Goal: Information Seeking & Learning: Learn about a topic

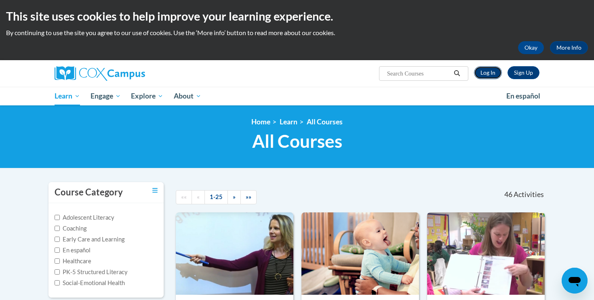
click at [492, 76] on link "Log In" at bounding box center [488, 72] width 28 height 13
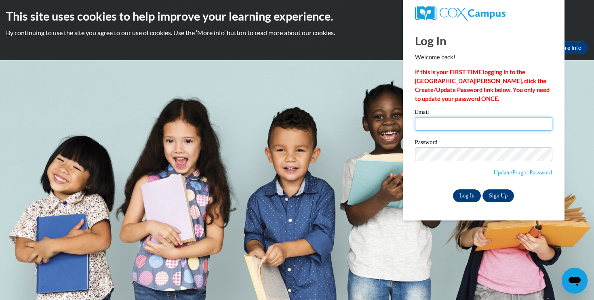
type input "[EMAIL_ADDRESS][DOMAIN_NAME]"
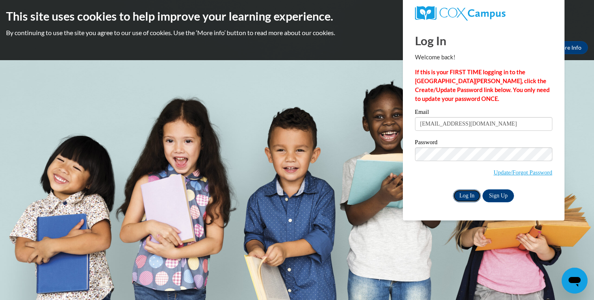
click at [476, 190] on input "Log In" at bounding box center [467, 196] width 28 height 13
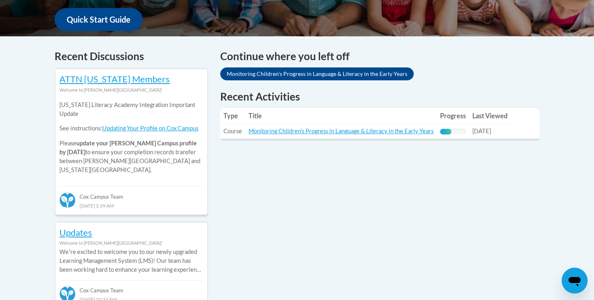
scroll to position [308, 0]
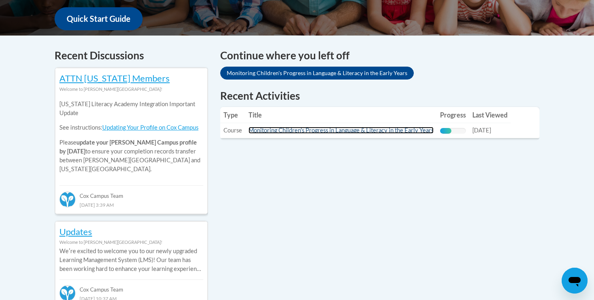
click at [392, 129] on link "Monitoring Children's Progress in Language & Literacy in the Early Years" at bounding box center [340, 130] width 185 height 7
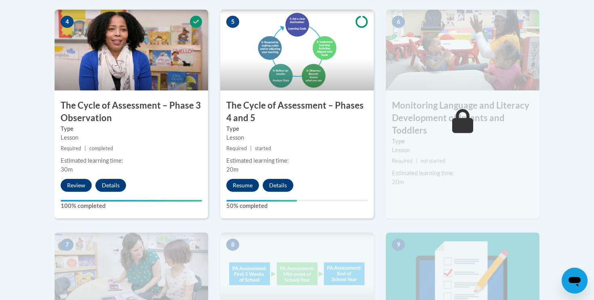
scroll to position [506, 0]
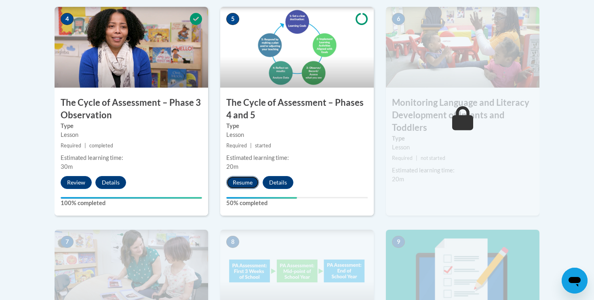
click at [252, 179] on button "Resume" at bounding box center [242, 182] width 33 height 13
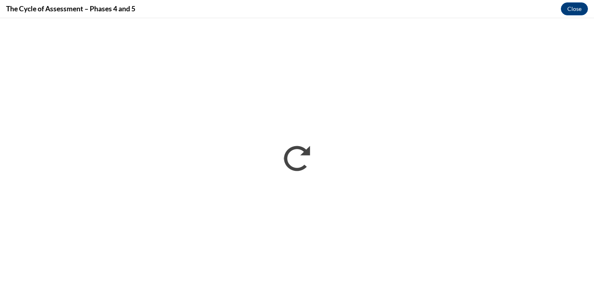
scroll to position [0, 0]
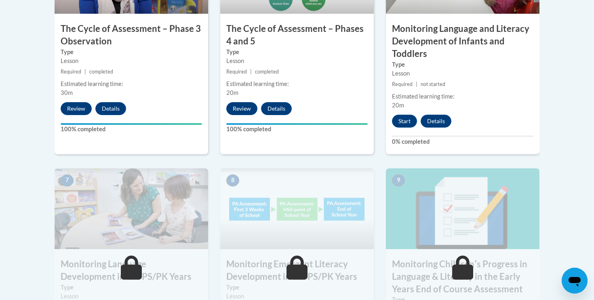
scroll to position [579, 0]
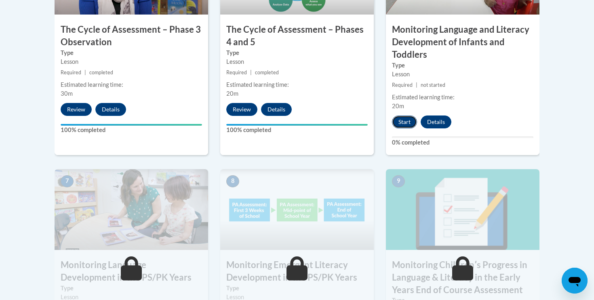
click at [406, 118] on button "Start" at bounding box center [404, 122] width 25 height 13
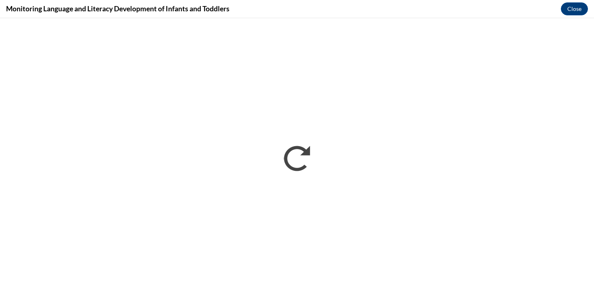
scroll to position [0, 0]
